Goal: Task Accomplishment & Management: Use online tool/utility

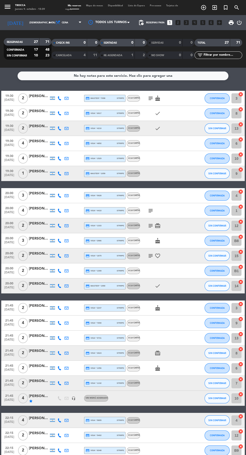
click at [241, 94] on icon "cancel" at bounding box center [240, 94] width 5 height 5
click at [239, 97] on icon "border_all" at bounding box center [237, 98] width 6 height 6
click at [238, 113] on input "8" at bounding box center [236, 113] width 10 height 10
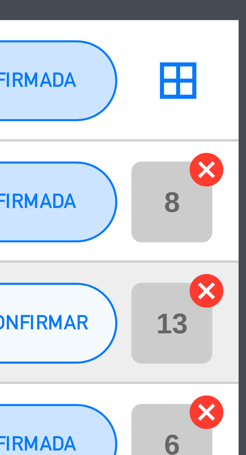
click at [241, 109] on icon "cancel" at bounding box center [240, 109] width 5 height 5
click at [241, 124] on icon "cancel" at bounding box center [240, 124] width 5 height 5
click at [241, 140] on icon "cancel" at bounding box center [240, 139] width 5 height 5
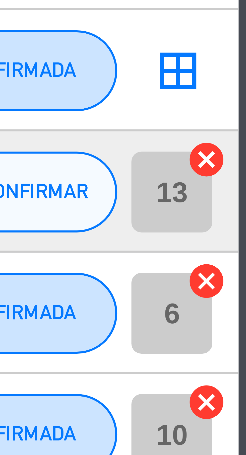
scroll to position [35, 0]
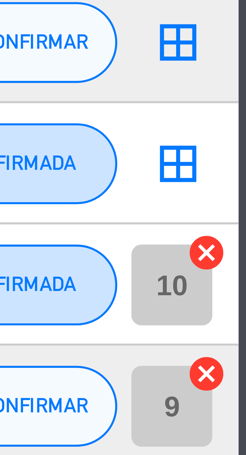
click at [241, 136] on icon "cancel" at bounding box center [240, 134] width 5 height 5
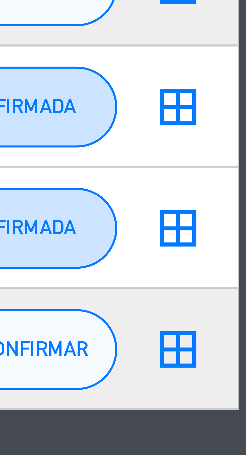
scroll to position [50, 0]
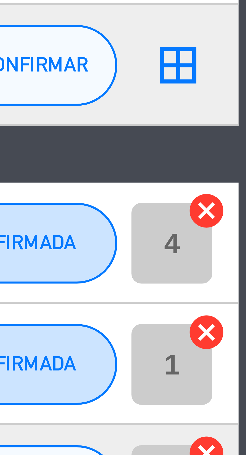
click at [241, 141] on icon "cancel" at bounding box center [240, 141] width 5 height 5
click at [241, 157] on icon "cancel" at bounding box center [240, 156] width 5 height 5
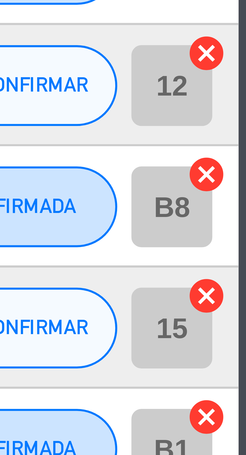
click at [240, 201] on icon "cancel" at bounding box center [240, 201] width 5 height 5
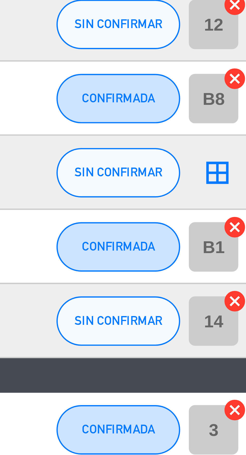
scroll to position [0, 0]
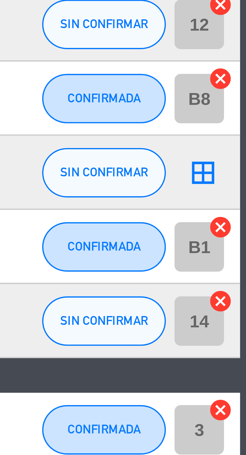
click at [241, 216] on icon "cancel" at bounding box center [240, 216] width 5 height 5
click at [241, 232] on icon "cancel" at bounding box center [240, 231] width 5 height 5
click at [241, 186] on icon "cancel" at bounding box center [240, 186] width 5 height 5
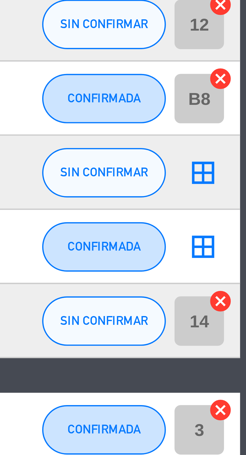
click at [242, 173] on icon "cancel" at bounding box center [240, 171] width 5 height 5
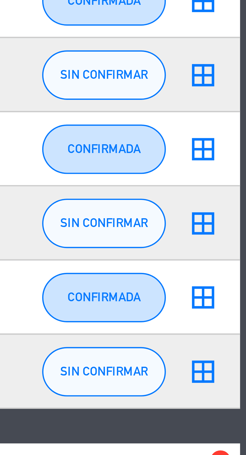
scroll to position [50, 0]
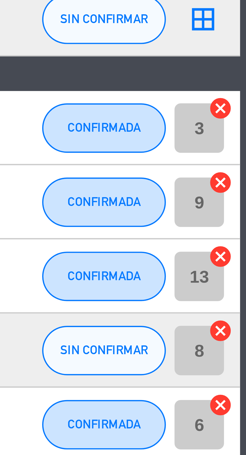
click at [241, 254] on icon "cancel" at bounding box center [240, 254] width 5 height 5
click at [241, 269] on icon "cancel" at bounding box center [240, 269] width 5 height 5
click at [241, 284] on icon "cancel" at bounding box center [240, 284] width 5 height 5
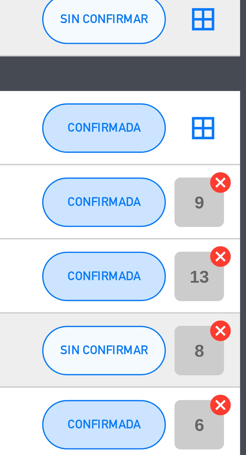
click at [241, 299] on icon "cancel" at bounding box center [240, 299] width 5 height 5
click at [241, 314] on icon "cancel" at bounding box center [240, 314] width 5 height 5
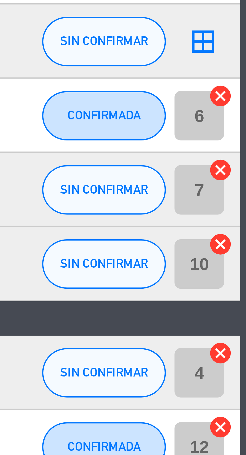
click at [241, 344] on icon "cancel" at bounding box center [240, 344] width 5 height 5
click at [240, 367] on icon "cancel" at bounding box center [240, 366] width 5 height 5
click at [241, 382] on icon "cancel" at bounding box center [240, 381] width 5 height 5
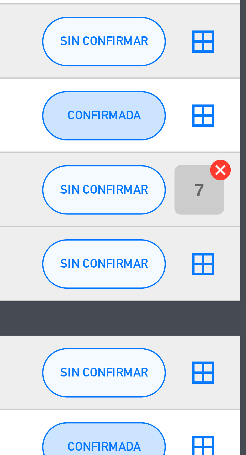
click at [241, 329] on icon "cancel" at bounding box center [240, 329] width 5 height 5
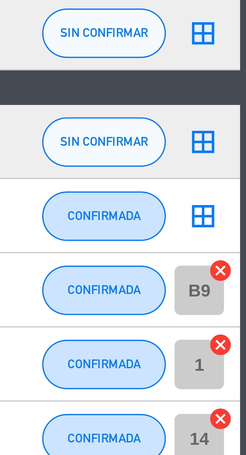
click at [242, 395] on icon "cancel" at bounding box center [240, 396] width 5 height 5
click at [241, 412] on icon "cancel" at bounding box center [240, 411] width 5 height 5
click at [242, 428] on icon "cancel" at bounding box center [240, 426] width 5 height 5
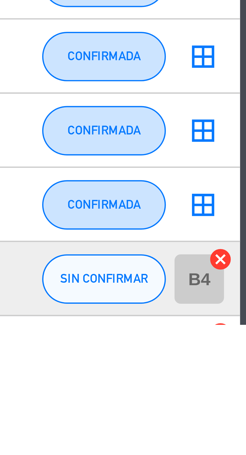
click at [241, 455] on icon "cancel" at bounding box center [240, 456] width 5 height 5
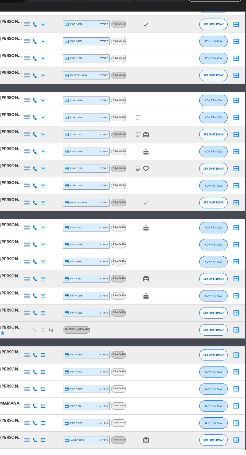
scroll to position [0, 0]
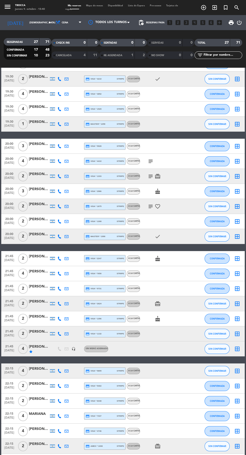
click at [99, 6] on span "Mapa de mesas" at bounding box center [95, 6] width 22 height 2
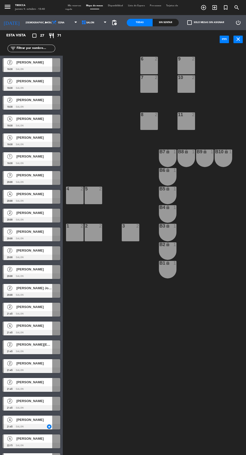
click at [36, 124] on div at bounding box center [32, 126] width 58 height 6
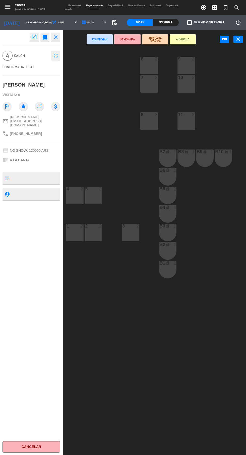
click at [58, 37] on icon "close" at bounding box center [56, 37] width 6 height 6
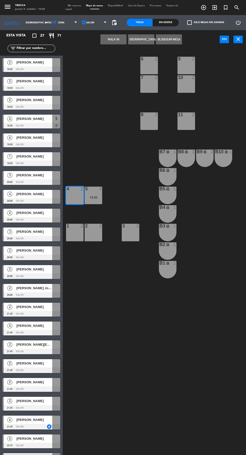
click at [93, 197] on div "19:30" at bounding box center [94, 198] width 18 height 4
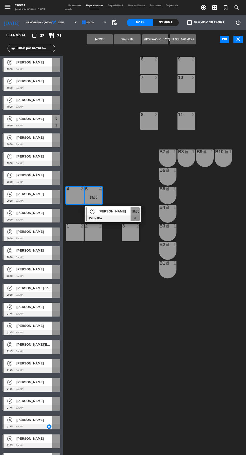
click at [75, 198] on div "4 2" at bounding box center [75, 196] width 18 height 18
click at [75, 201] on div "4 2" at bounding box center [75, 196] width 18 height 18
click at [121, 216] on div at bounding box center [113, 218] width 54 height 6
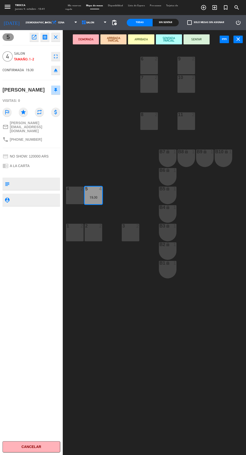
click at [80, 201] on div "4 2" at bounding box center [75, 196] width 18 height 18
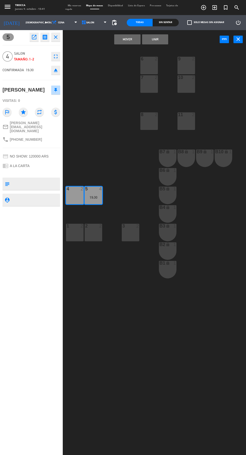
click at [155, 39] on button "Unir" at bounding box center [155, 39] width 26 height 10
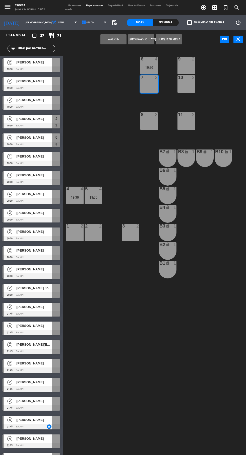
click at [149, 67] on div "19:30" at bounding box center [149, 68] width 18 height 4
click at [150, 89] on div "7 2" at bounding box center [149, 84] width 18 height 18
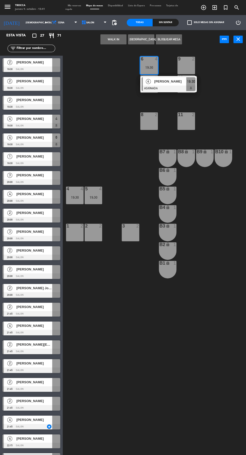
click at [172, 89] on div at bounding box center [168, 89] width 54 height 6
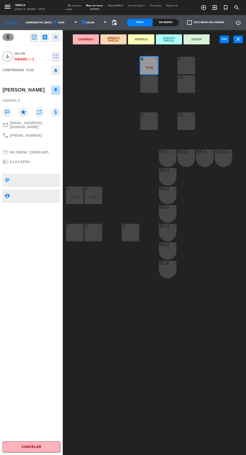
click at [150, 90] on div "7 2" at bounding box center [149, 84] width 18 height 18
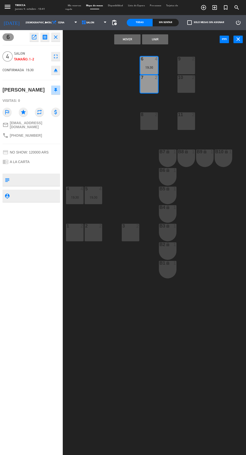
click at [163, 37] on button "Unir" at bounding box center [155, 39] width 26 height 10
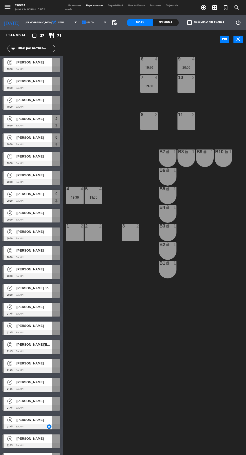
click at [188, 66] on div "20:00" at bounding box center [186, 68] width 18 height 4
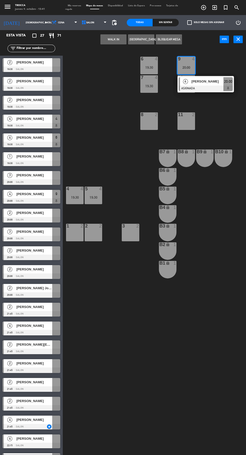
click at [199, 80] on span "[PERSON_NAME]" at bounding box center [207, 81] width 32 height 5
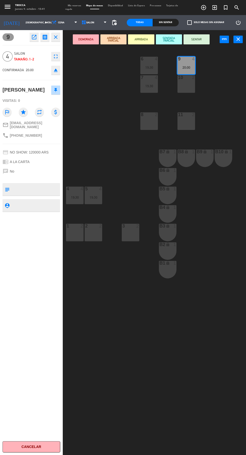
click at [190, 86] on div "10 2" at bounding box center [186, 84] width 18 height 18
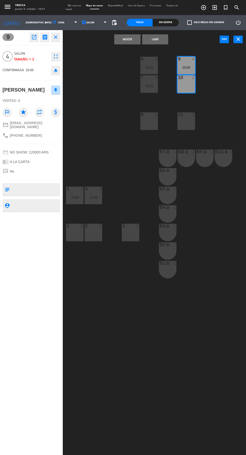
click at [164, 40] on button "Unir" at bounding box center [155, 39] width 26 height 10
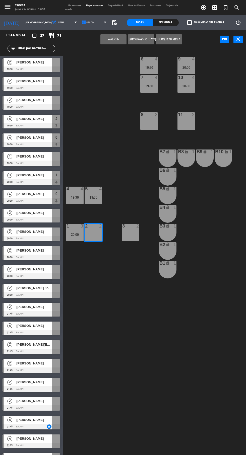
click at [76, 234] on div "20:00" at bounding box center [75, 235] width 18 height 4
click at [95, 238] on div "2 2" at bounding box center [94, 233] width 18 height 18
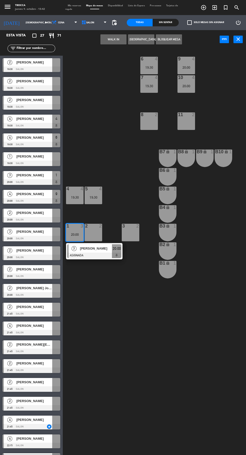
click at [101, 247] on span "[PERSON_NAME]" at bounding box center [96, 248] width 32 height 5
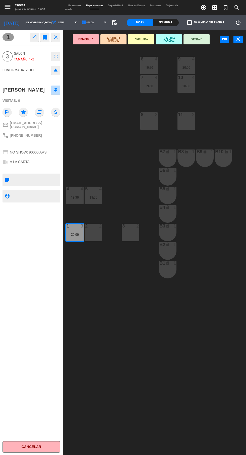
click at [96, 236] on div "2 2" at bounding box center [94, 233] width 18 height 18
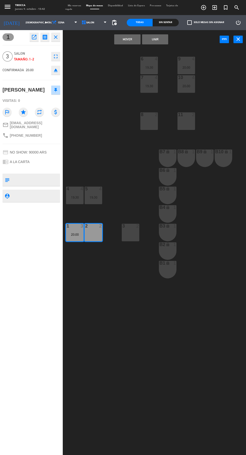
click at [161, 44] on button "Unir" at bounding box center [155, 39] width 26 height 10
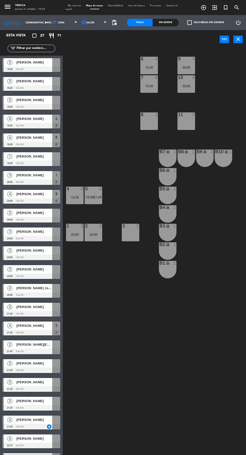
click at [98, 197] on span "21:45" at bounding box center [98, 197] width 8 height 4
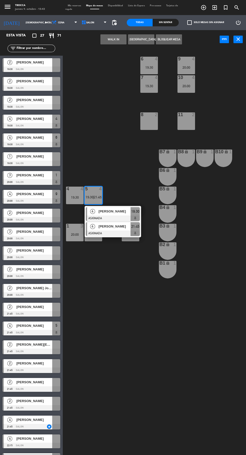
click at [120, 228] on span "[PERSON_NAME]" at bounding box center [115, 226] width 32 height 5
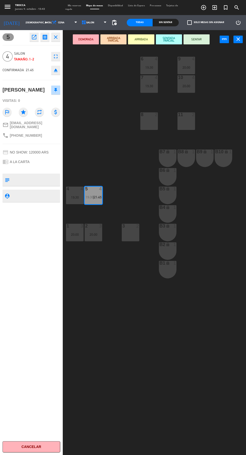
click at [82, 189] on div "4" at bounding box center [82, 189] width 3 height 5
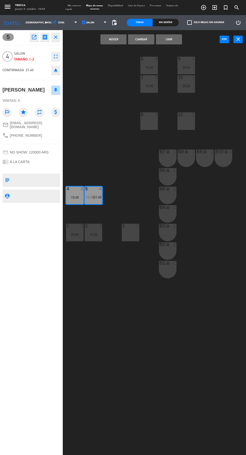
click at [169, 39] on button "Unir" at bounding box center [169, 39] width 26 height 10
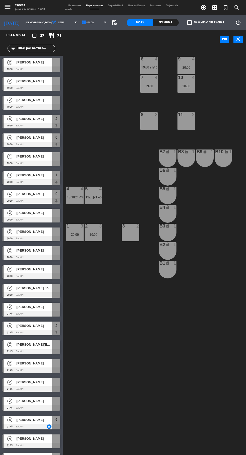
click at [154, 67] on span "21:45" at bounding box center [153, 67] width 8 height 4
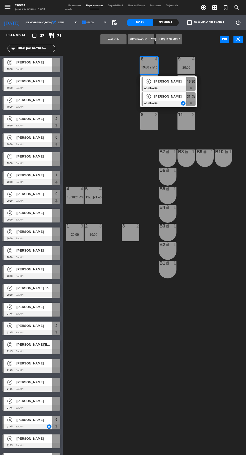
click at [170, 103] on div at bounding box center [168, 104] width 54 height 6
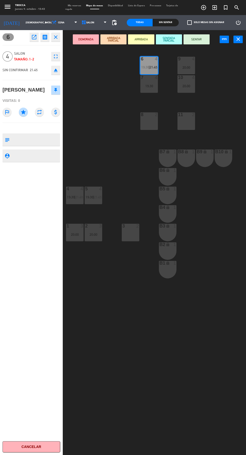
click at [152, 86] on div "19:30" at bounding box center [149, 86] width 18 height 4
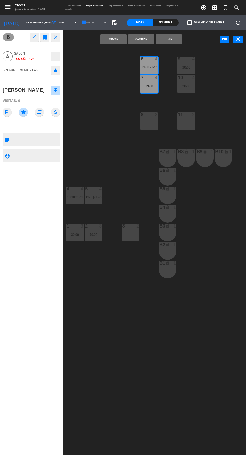
click at [173, 42] on button "Unir" at bounding box center [169, 39] width 26 height 10
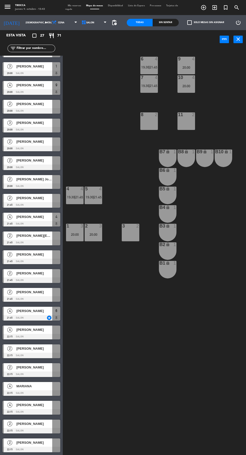
scroll to position [108, 0]
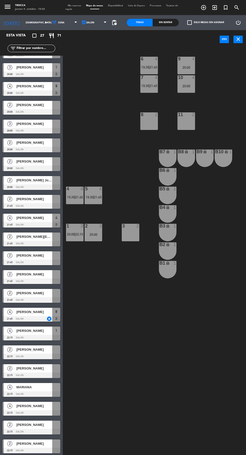
click at [80, 235] on span "22:15" at bounding box center [79, 234] width 8 height 4
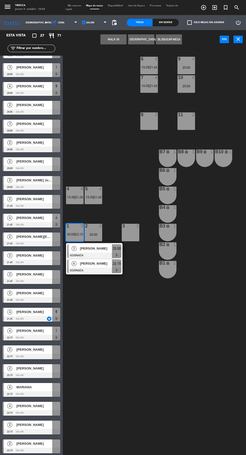
click at [100, 270] on div at bounding box center [94, 271] width 54 height 6
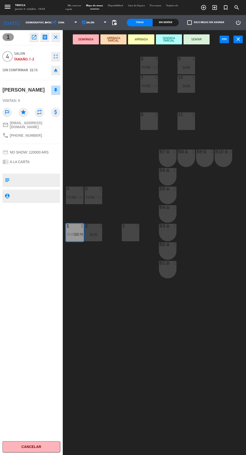
click at [93, 234] on div "20:00" at bounding box center [94, 235] width 18 height 4
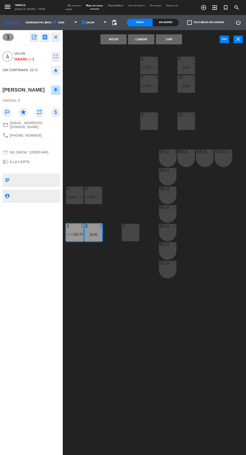
click at [169, 39] on button "Unir" at bounding box center [169, 39] width 26 height 10
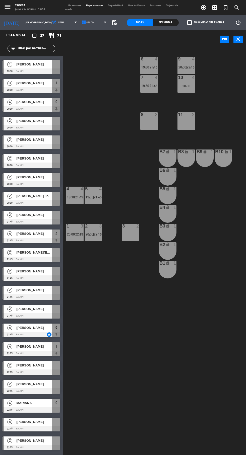
scroll to position [91, 0]
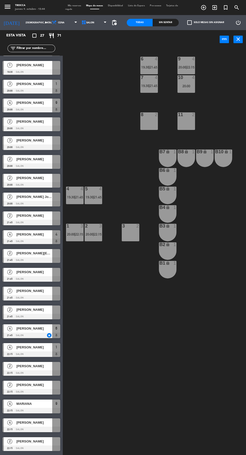
click at [186, 67] on span "20:00" at bounding box center [182, 67] width 8 height 4
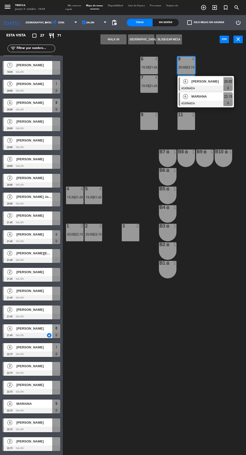
click at [202, 96] on span "MARIANA" at bounding box center [207, 96] width 32 height 5
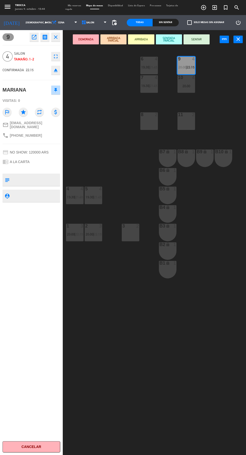
click at [190, 86] on div "20:00" at bounding box center [186, 86] width 18 height 4
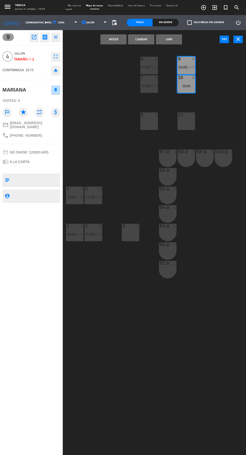
click at [179, 39] on button "Unir" at bounding box center [169, 39] width 26 height 10
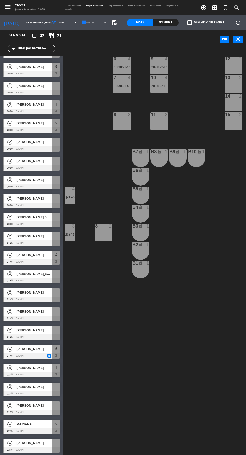
scroll to position [71, 0]
click at [233, 114] on div at bounding box center [233, 114] width 8 height 5
click at [235, 98] on div at bounding box center [233, 96] width 8 height 5
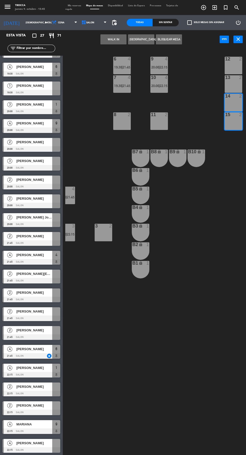
click at [31, 444] on span "[PERSON_NAME]" at bounding box center [34, 442] width 36 height 5
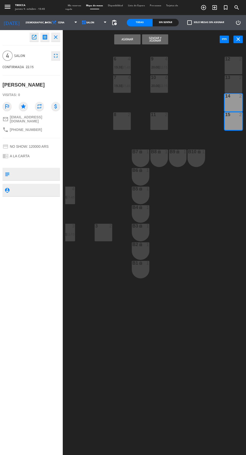
click at [127, 36] on button "Asignar" at bounding box center [127, 39] width 26 height 10
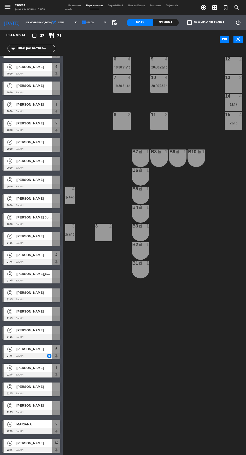
scroll to position [0, 0]
